Goal: Find specific page/section: Find specific page/section

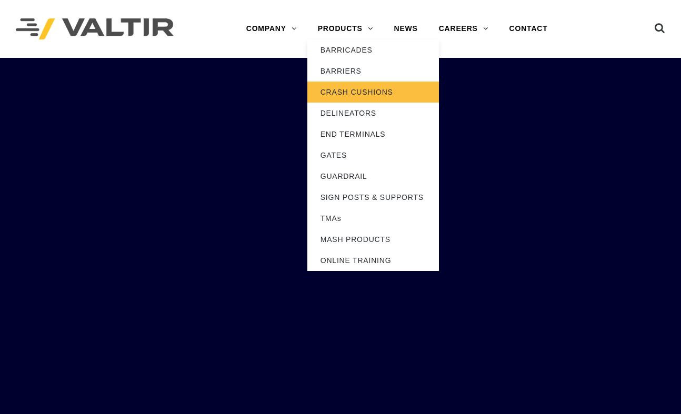
click at [334, 95] on link "CRASH CUSHIONS" at bounding box center [373, 92] width 132 height 21
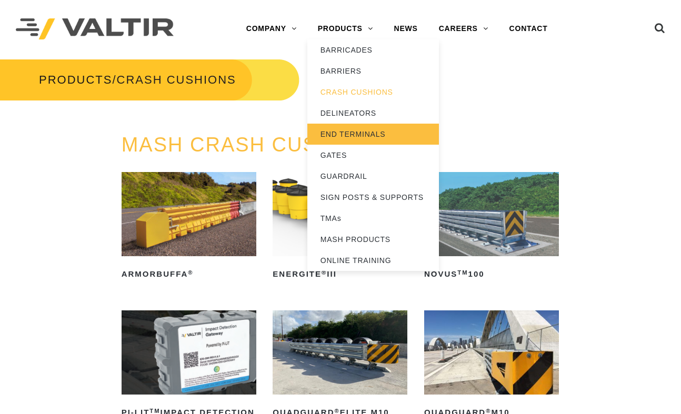
click at [355, 137] on link "END TERMINALS" at bounding box center [373, 134] width 132 height 21
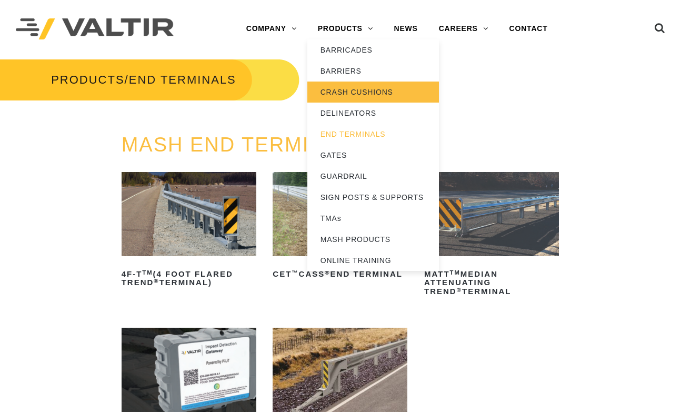
click at [360, 100] on link "CRASH CUSHIONS" at bounding box center [373, 92] width 132 height 21
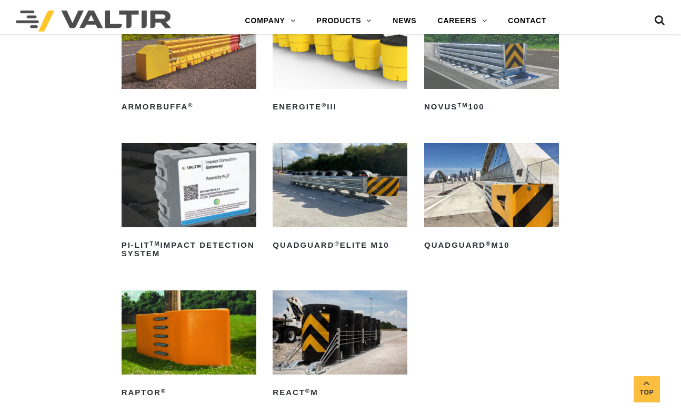
scroll to position [211, 0]
